Goal: Task Accomplishment & Management: Manage account settings

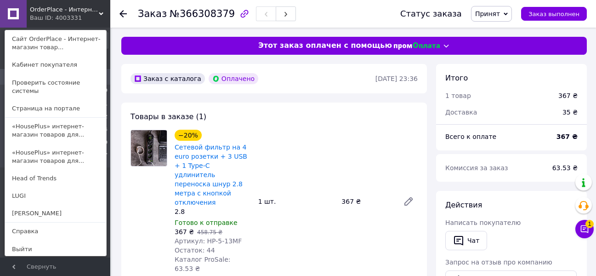
scroll to position [506, 0]
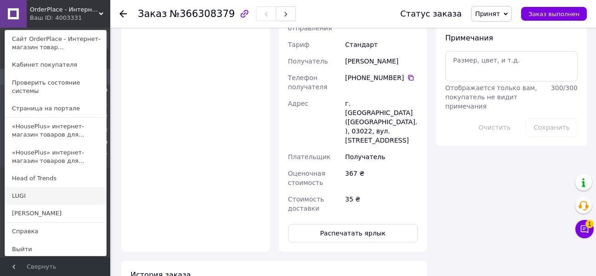
click at [24, 187] on link "LUGI" at bounding box center [55, 195] width 101 height 17
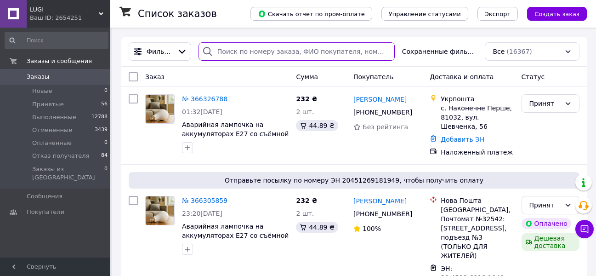
click at [257, 50] on input "search" at bounding box center [297, 51] width 196 height 18
paste input "366326788"
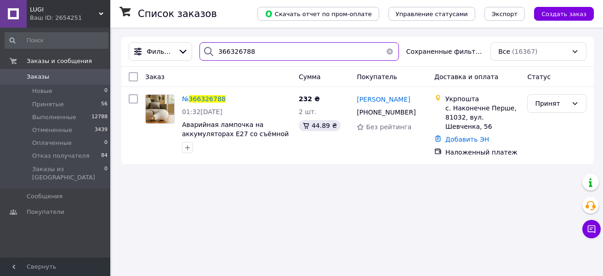
type input "366326788"
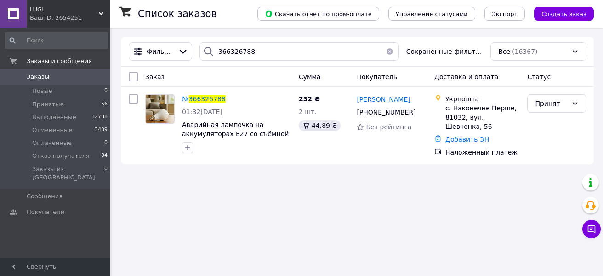
click at [205, 99] on span "366326788" at bounding box center [207, 98] width 37 height 7
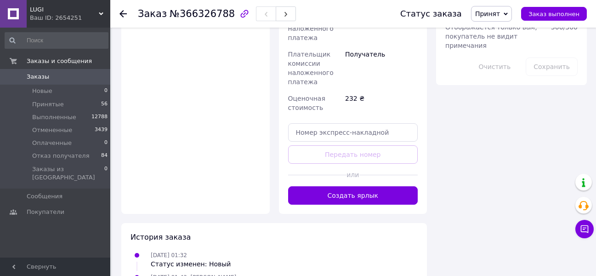
scroll to position [597, 0]
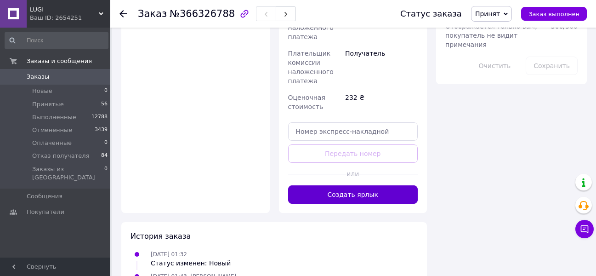
click at [371, 185] on button "Создать ярлык" at bounding box center [353, 194] width 130 height 18
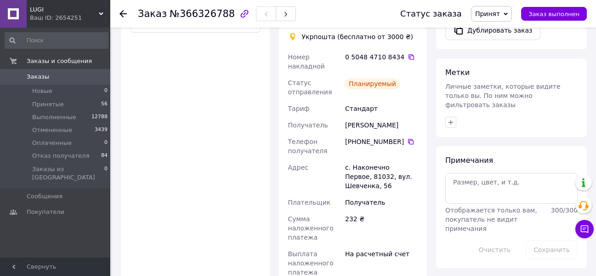
scroll to position [368, 0]
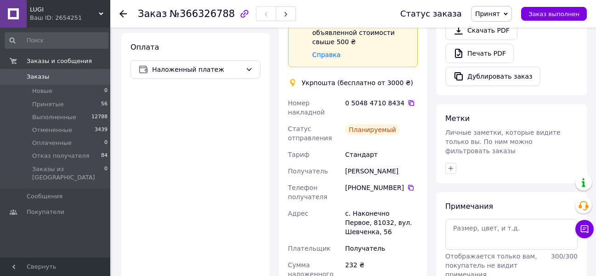
click at [408, 99] on icon at bounding box center [411, 102] width 7 height 7
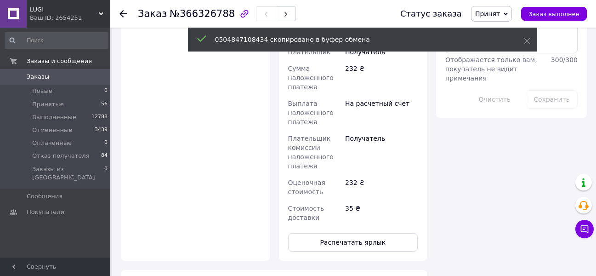
scroll to position [597, 0]
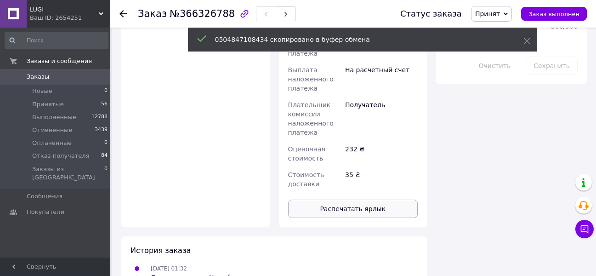
click at [348, 199] on button "Распечатать ярлык" at bounding box center [353, 208] width 130 height 18
